Goal: Information Seeking & Learning: Learn about a topic

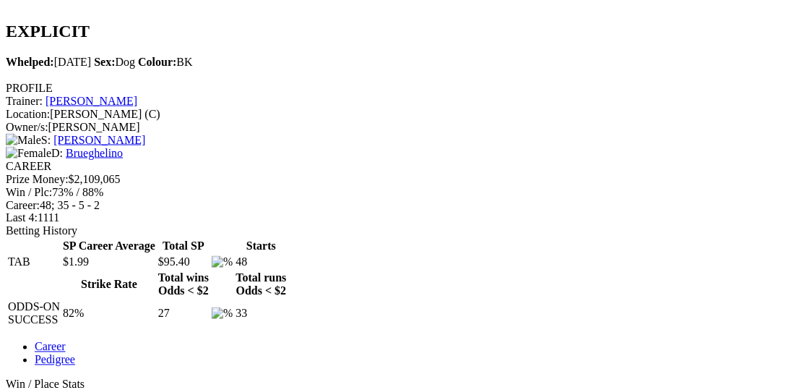
scroll to position [520, 0]
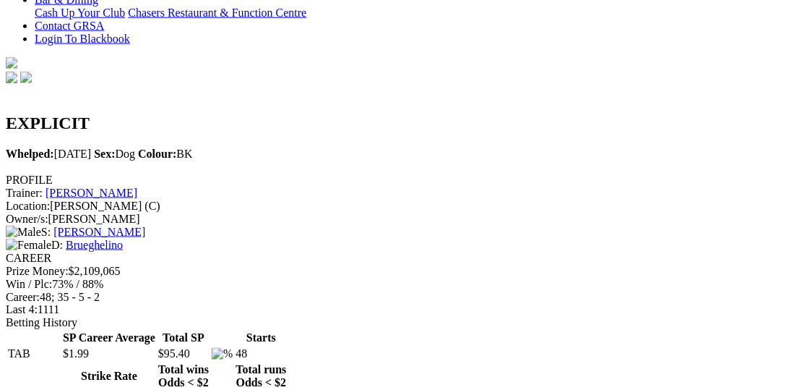
scroll to position [0, 0]
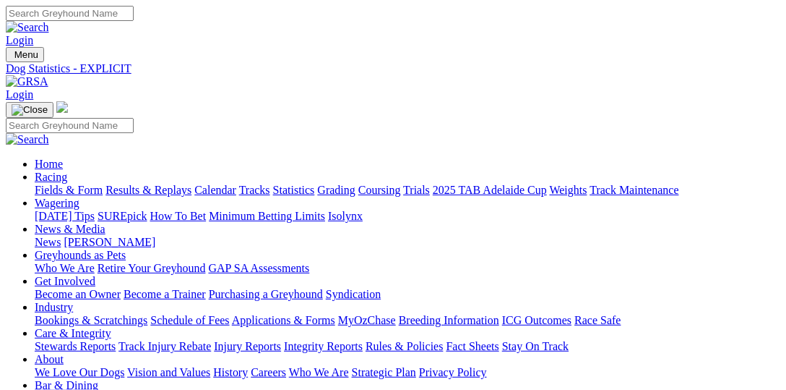
click at [71, 184] on link "Fields & Form" at bounding box center [69, 190] width 68 height 12
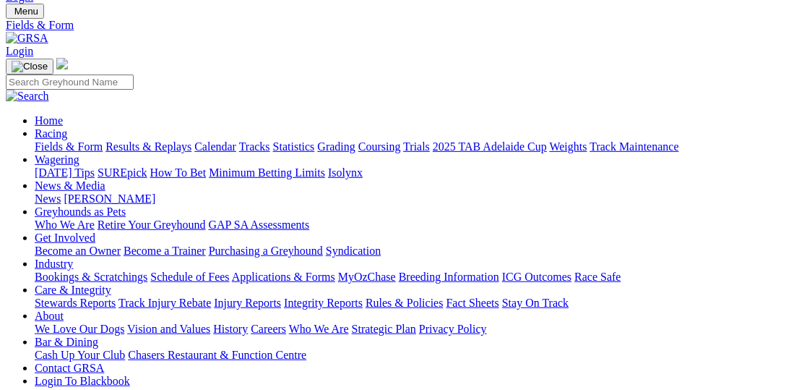
scroll to position [74, 0]
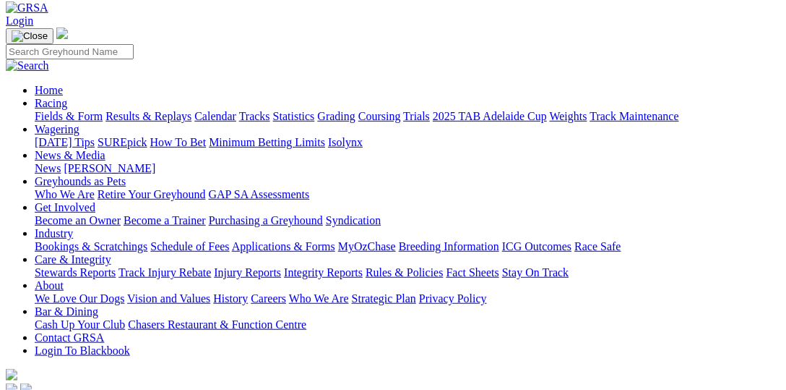
select select "VIC"
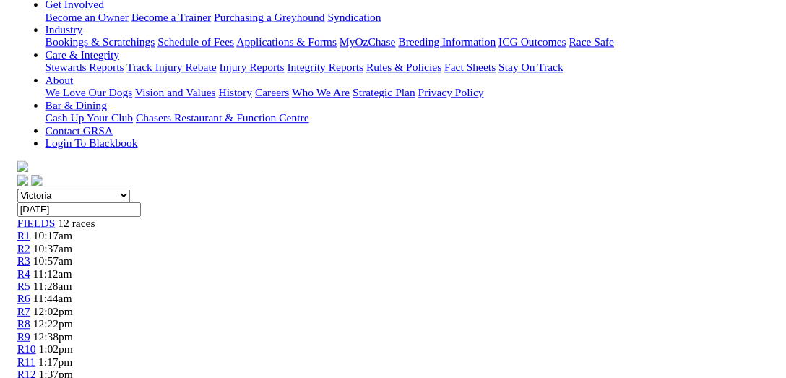
scroll to position [297, 0]
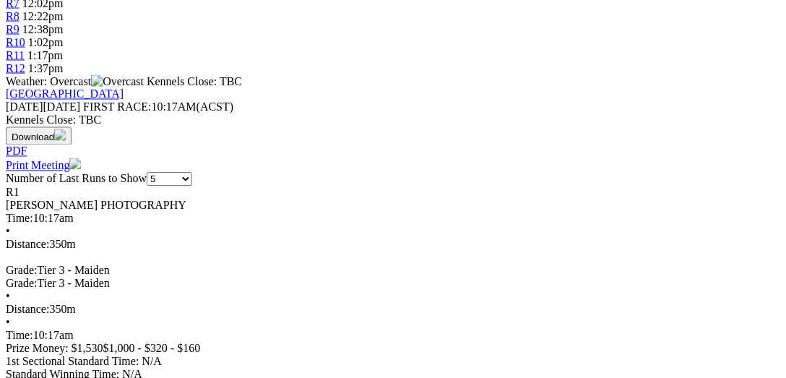
scroll to position [520, 0]
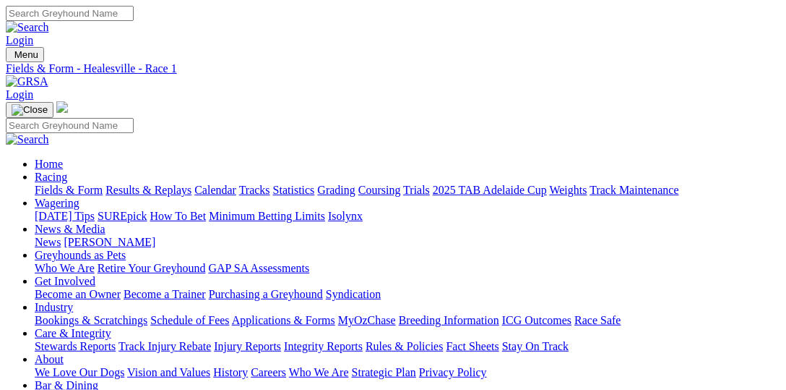
click at [134, 20] on input "Search" at bounding box center [70, 13] width 128 height 15
type input "tarawai therese"
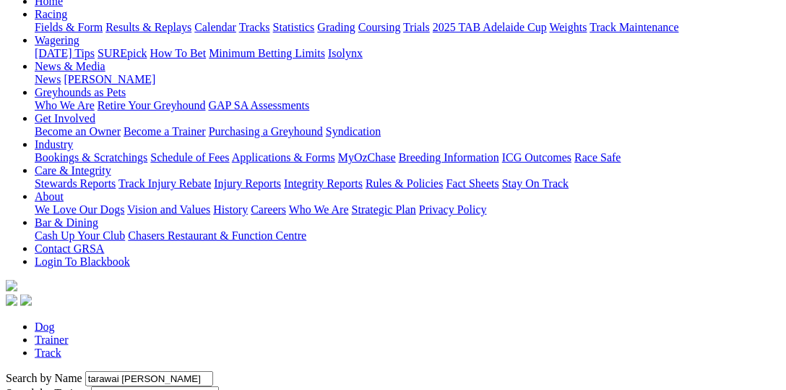
scroll to position [74, 0]
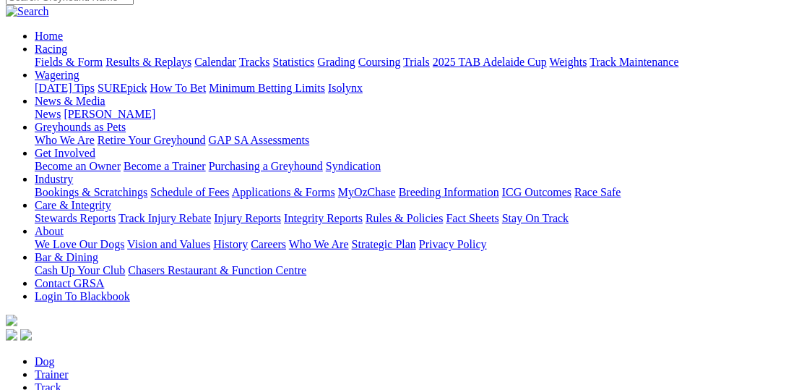
scroll to position [148, 0]
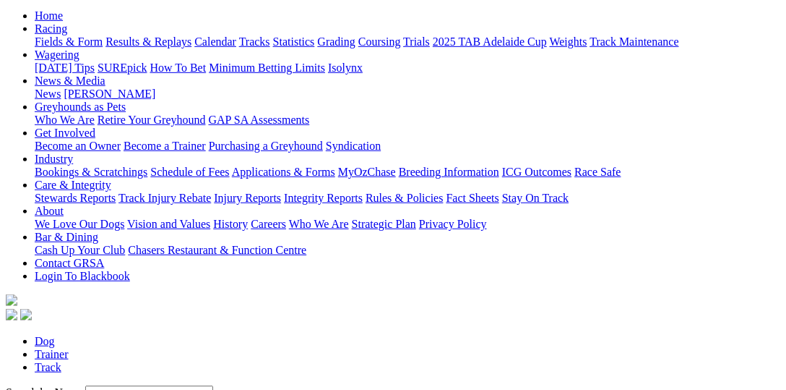
click at [108, 385] on input "Tarawai Therese" at bounding box center [149, 392] width 128 height 15
type input "Tarawai"
click at [108, 385] on input "Tarawai" at bounding box center [149, 392] width 128 height 15
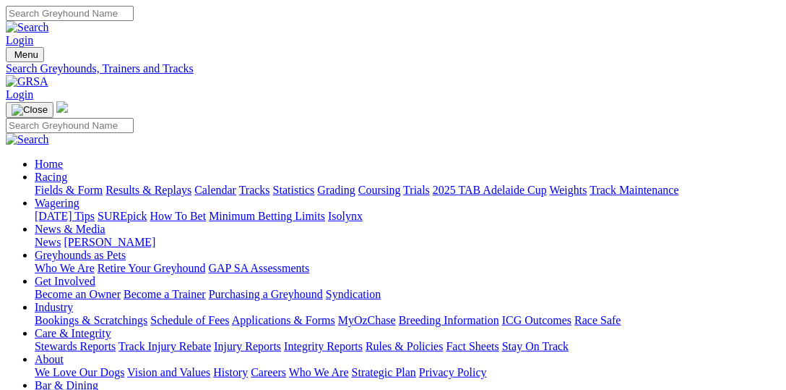
type input "thompson"
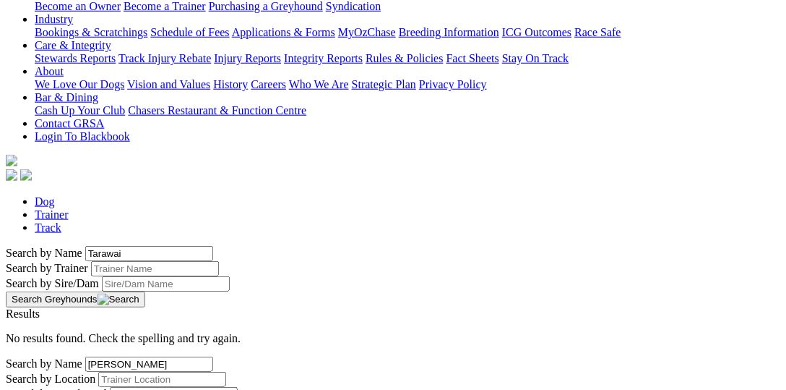
scroll to position [446, 0]
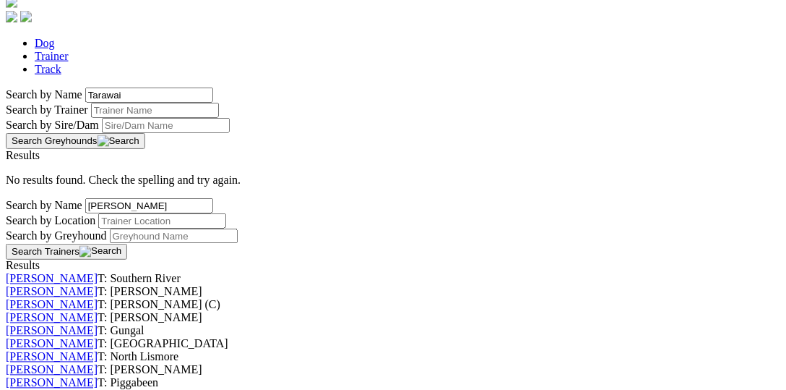
click at [98, 299] on link "Jason Thompson" at bounding box center [52, 305] width 92 height 12
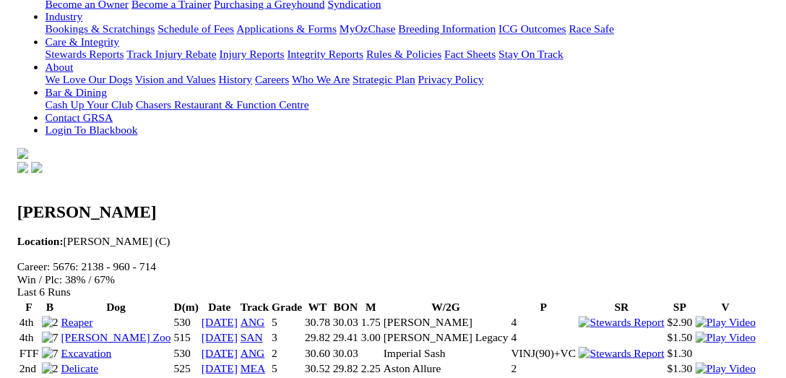
scroll to position [297, 0]
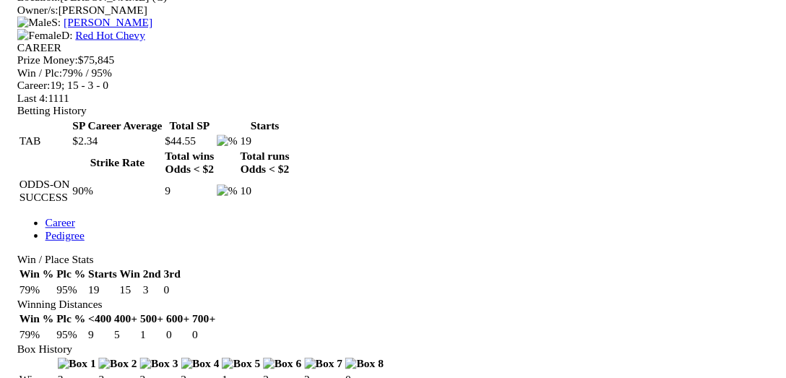
scroll to position [743, 0]
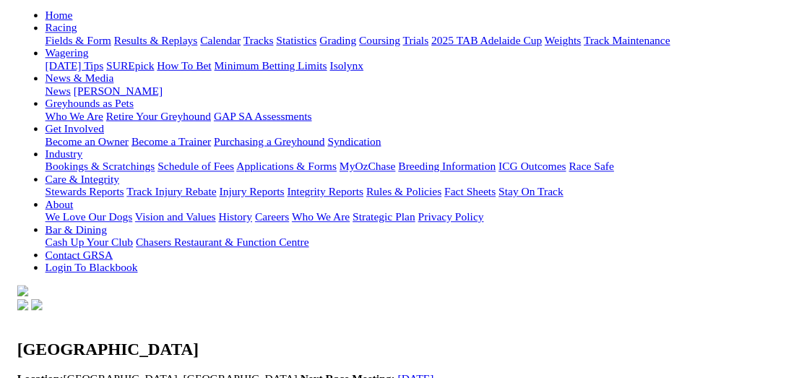
scroll to position [223, 0]
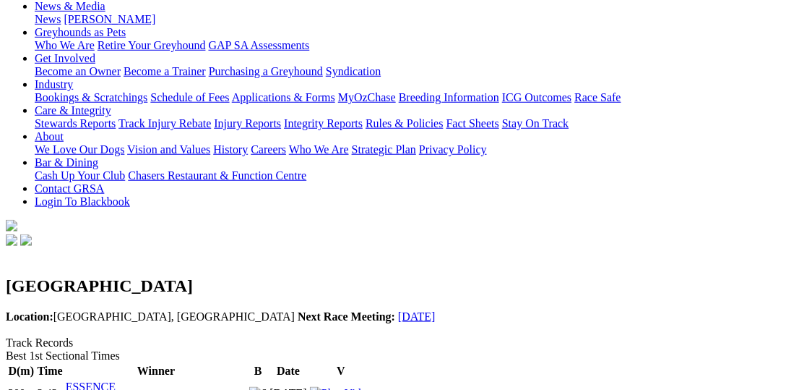
click at [372, 387] on img at bounding box center [341, 393] width 62 height 13
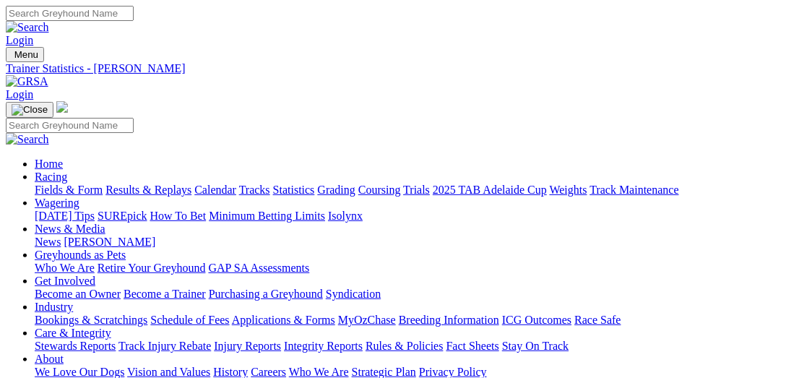
click at [65, 184] on link "Fields & Form" at bounding box center [69, 190] width 68 height 12
select select "VIC"
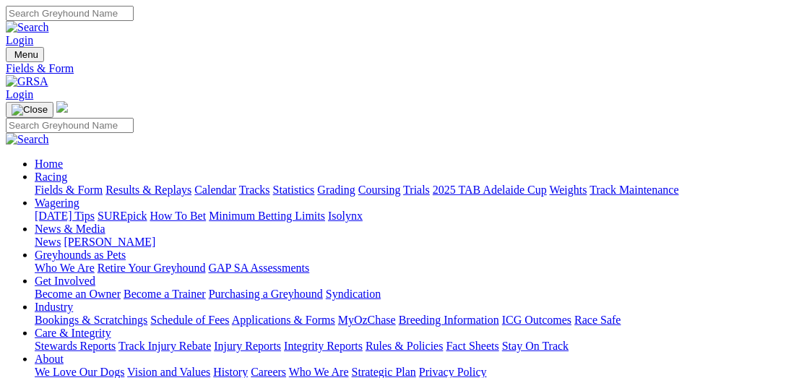
type input "Sunday, 7 Sep 2025"
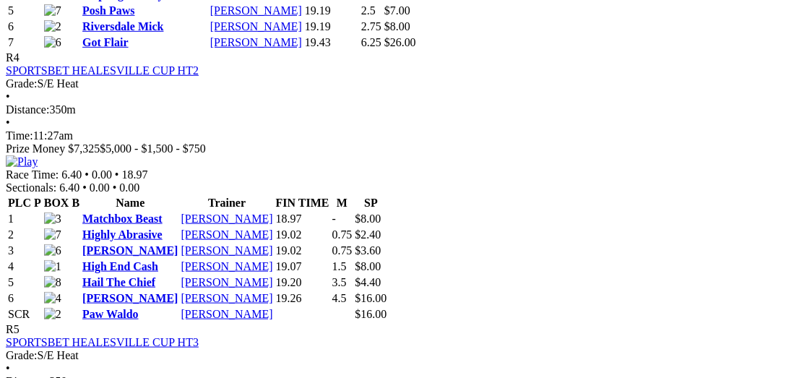
scroll to position [1561, 0]
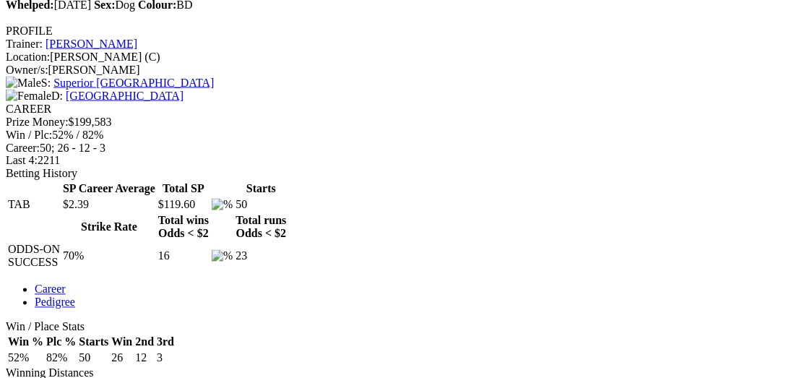
scroll to position [520, 0]
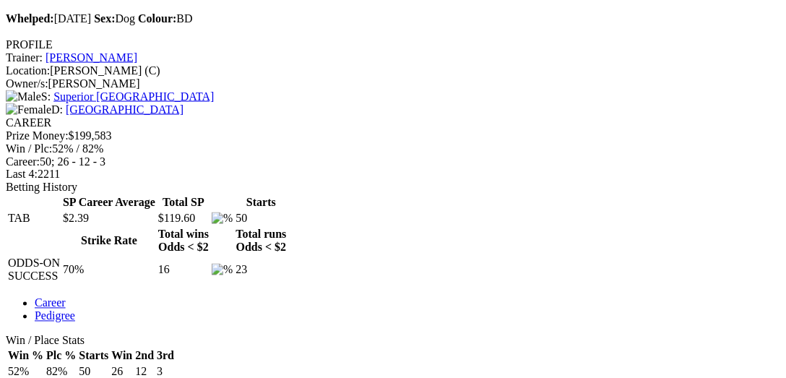
click at [270, 335] on div "Win / Place Stats Win % Plc % Starts Win 2nd 3rd 52% 82% 50 26 12 3 Winning Dis…" at bounding box center [393, 381] width 775 height 93
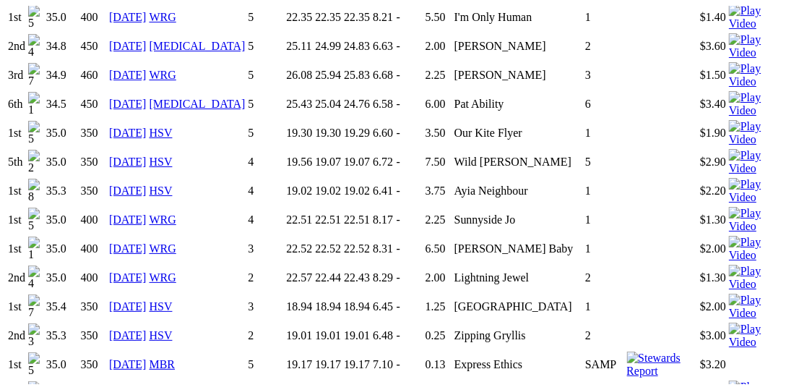
scroll to position [1338, 0]
